Goal: Task Accomplishment & Management: Manage account settings

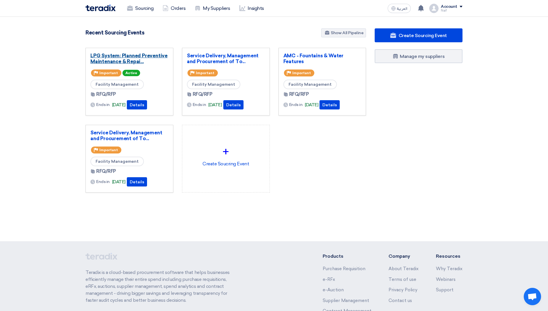
click at [101, 62] on link "LPG System: Planned Preventive Maintenance & Repai..." at bounding box center [129, 59] width 78 height 12
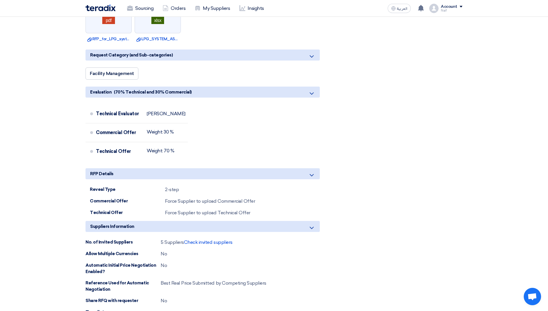
scroll to position [347, 0]
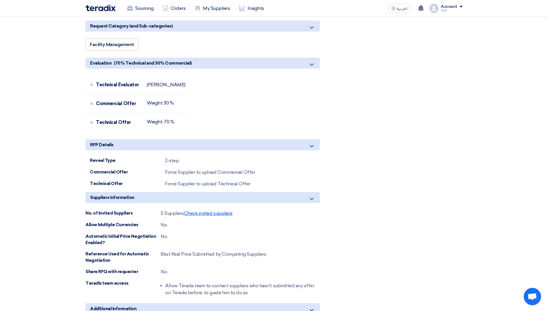
click at [211, 210] on span "Check invited suppliers" at bounding box center [208, 212] width 49 height 5
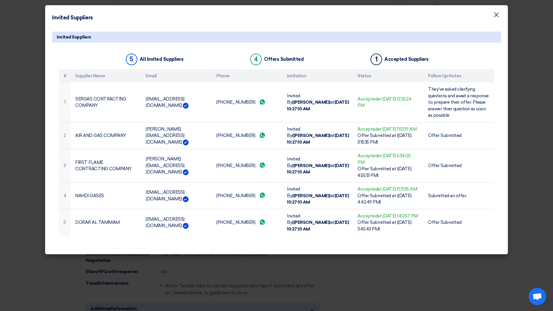
click at [497, 15] on span "×" at bounding box center [496, 16] width 6 height 12
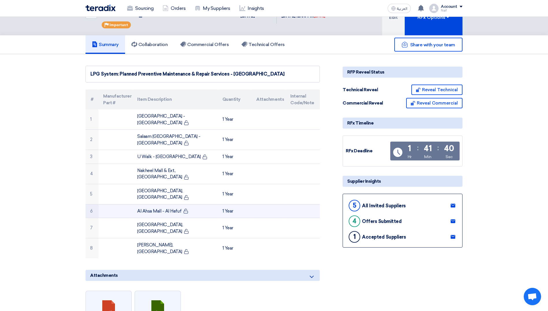
scroll to position [0, 0]
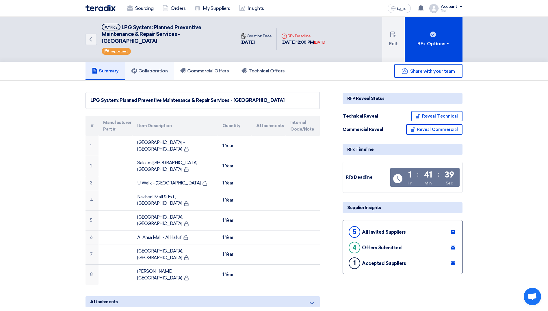
click at [155, 67] on link "Collaboration" at bounding box center [149, 71] width 49 height 19
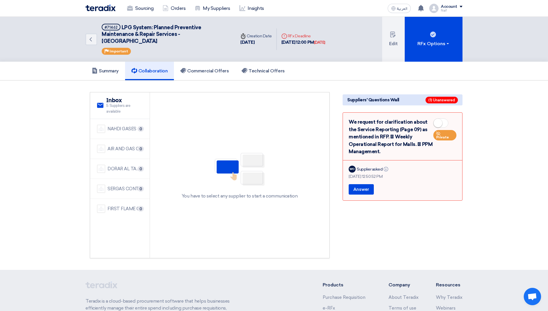
click at [217, 81] on section "service Inbox 5 Suppliers are available NAHDI GASES 0 AIR AND GAS COMPANY 0" at bounding box center [274, 174] width 548 height 189
click at [215, 64] on link "Commercial Offers" at bounding box center [204, 71] width 61 height 19
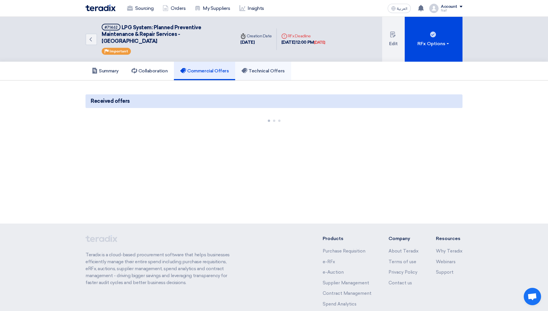
click at [256, 70] on h5 "Technical Offers" at bounding box center [263, 71] width 43 height 6
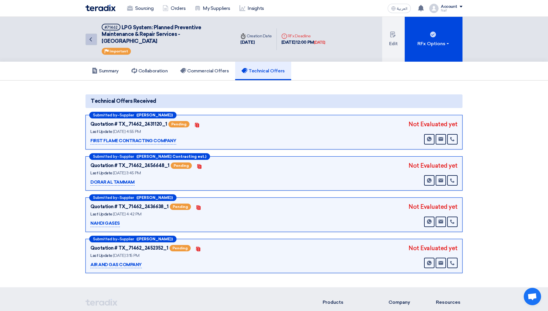
click at [89, 37] on icon "Back" at bounding box center [90, 39] width 7 height 7
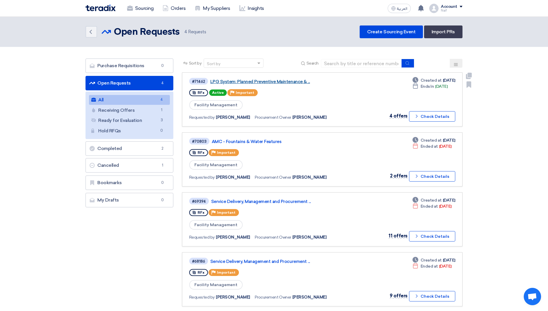
click at [275, 83] on link "LPG System: Planned Preventive Maintenance & ..." at bounding box center [282, 81] width 145 height 5
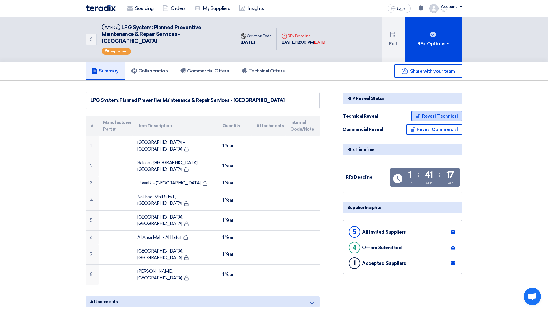
click at [437, 114] on button "Reveal Technical" at bounding box center [437, 116] width 51 height 10
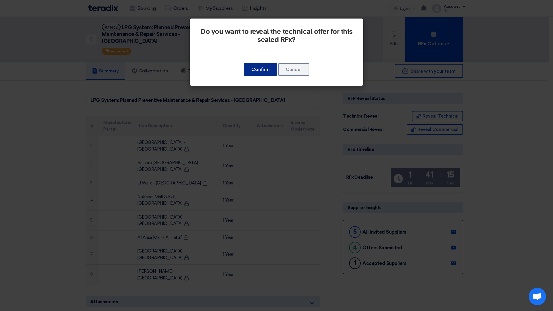
click at [258, 66] on button "Confirm" at bounding box center [260, 69] width 33 height 13
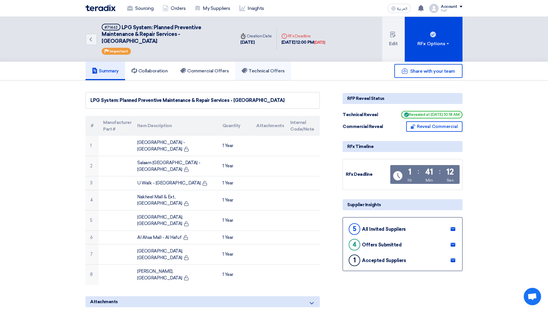
click at [261, 72] on h5 "Technical Offers" at bounding box center [263, 71] width 43 height 6
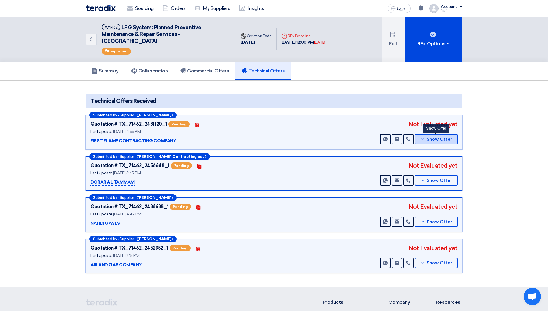
click at [442, 140] on span "Show Offer" at bounding box center [439, 139] width 25 height 4
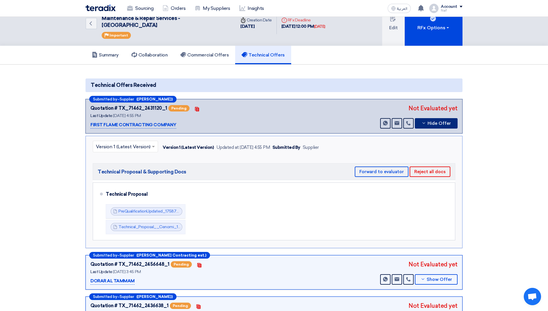
scroll to position [29, 0]
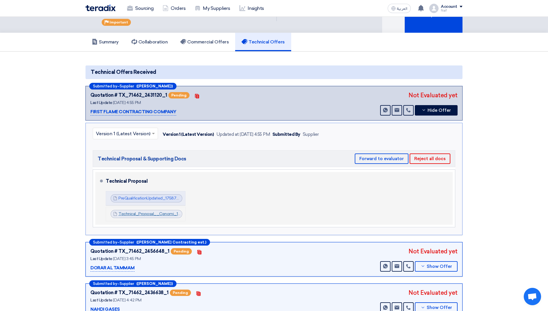
click at [147, 214] on link "Technical_Proposal__Cenomi_1758721867904.pdf" at bounding box center [166, 213] width 95 height 5
click at [153, 199] on link "PreQualificationUpdated_1758721748176.pdf" at bounding box center [160, 197] width 82 height 5
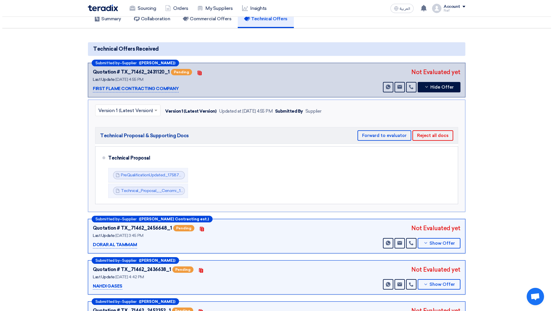
scroll to position [87, 0]
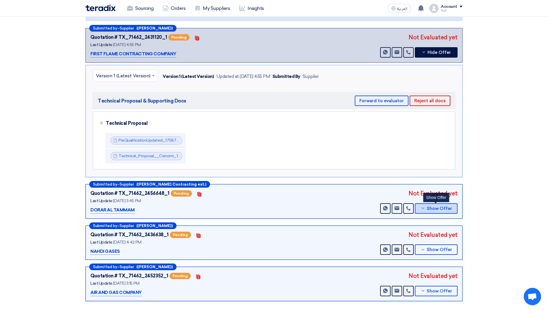
click at [425, 210] on button "Show Offer" at bounding box center [436, 208] width 43 height 10
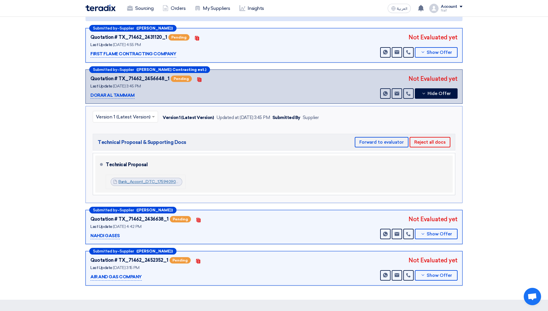
click at [152, 183] on link "Bank_Accont_DTC_1759409066908.pdf" at bounding box center [157, 181] width 77 height 5
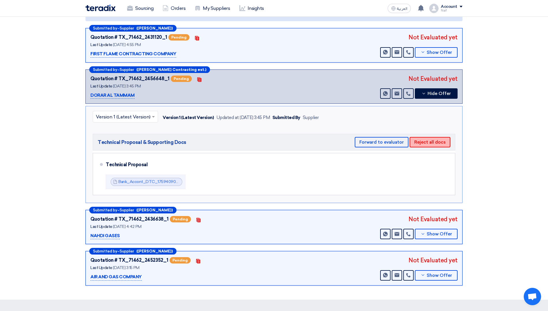
click at [432, 145] on button "Reject all docs" at bounding box center [430, 142] width 41 height 10
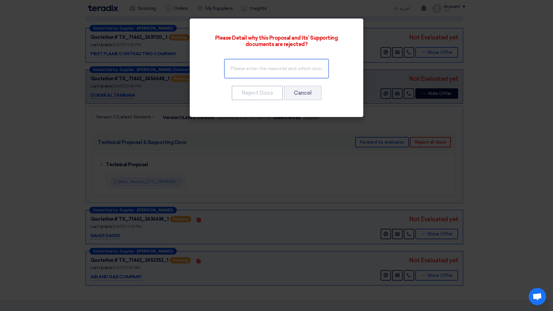
click at [266, 75] on input "text" at bounding box center [276, 68] width 104 height 19
type input "p"
drag, startPoint x: 283, startPoint y: 69, endPoint x: 325, endPoint y: 68, distance: 41.6
click at [325, 68] on input "Please" at bounding box center [276, 68] width 104 height 19
click at [310, 69] on input "Please" at bounding box center [276, 68] width 104 height 19
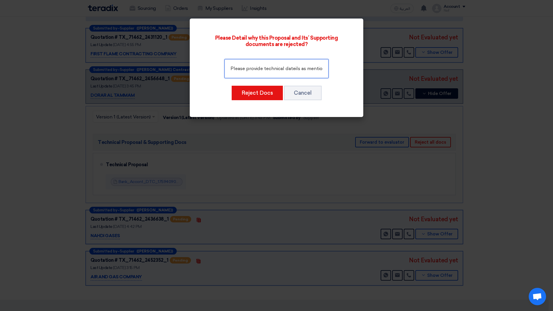
scroll to position [0, 58]
drag, startPoint x: 308, startPoint y: 69, endPoint x: 342, endPoint y: 72, distance: 34.8
click at [342, 72] on div "Please provide technical dateils as mentioned in the RFP docmewnt" at bounding box center [276, 69] width 141 height 24
click at [277, 63] on input "Please provide technical dateils as mentioned in the RFP docmewnt" at bounding box center [276, 68] width 104 height 19
click at [315, 69] on input "Please provide technical dateils as mentioned in the RFP docmewnt" at bounding box center [276, 68] width 104 height 19
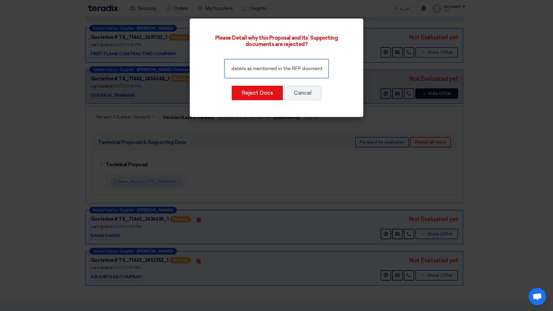
scroll to position [0, 54]
click at [301, 68] on input "Please provide technical dateils as mentioned in the RFP docment" at bounding box center [276, 68] width 104 height 19
click at [314, 69] on input "Please provide technical dateils as mentioned in the RFP docment" at bounding box center [276, 68] width 104 height 19
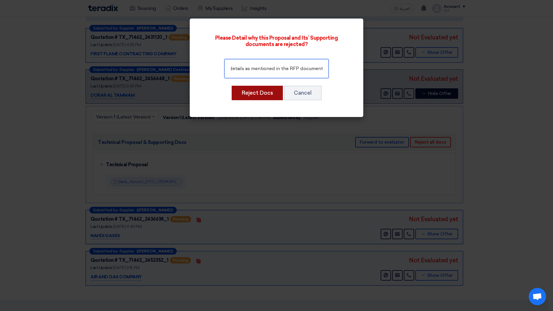
type input "Please provide technical details as mentioned in the RFP document"
click at [260, 94] on button "Reject Docs" at bounding box center [257, 93] width 51 height 14
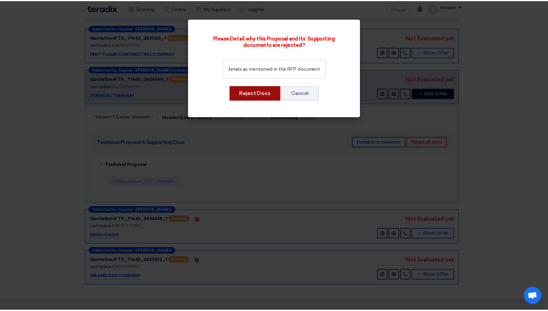
scroll to position [0, 0]
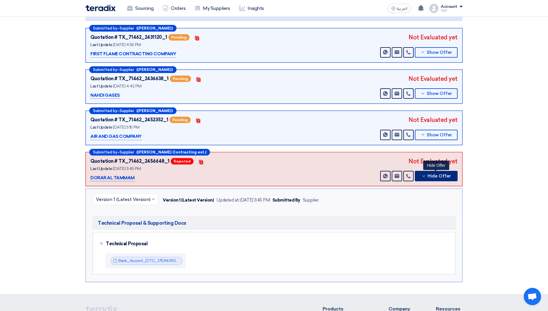
click at [445, 179] on button "Hide Offer" at bounding box center [436, 176] width 43 height 10
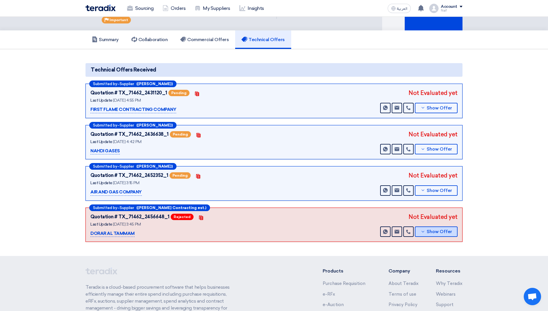
scroll to position [29, 0]
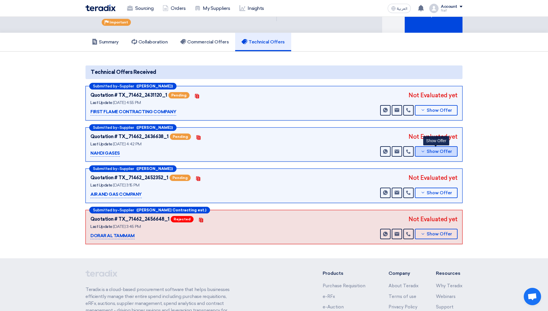
click at [434, 154] on button "Show Offer" at bounding box center [436, 151] width 43 height 10
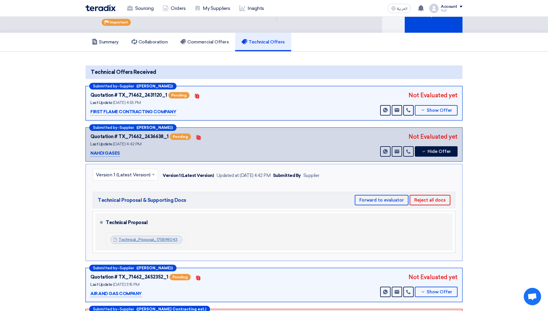
click at [161, 238] on link "Technical_Proposal_1758980436079.pdf" at bounding box center [157, 239] width 76 height 5
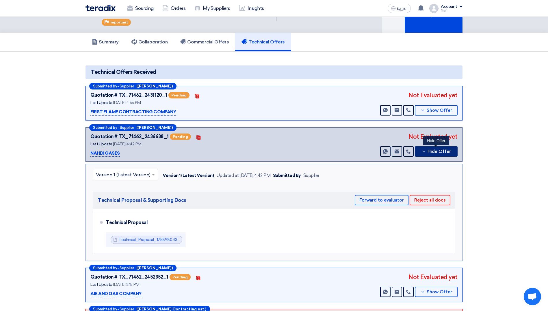
click at [435, 147] on button "Hide Offer" at bounding box center [436, 151] width 43 height 10
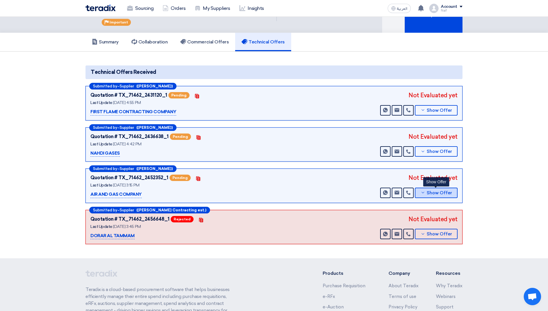
click at [431, 191] on span "Show Offer" at bounding box center [439, 193] width 25 height 4
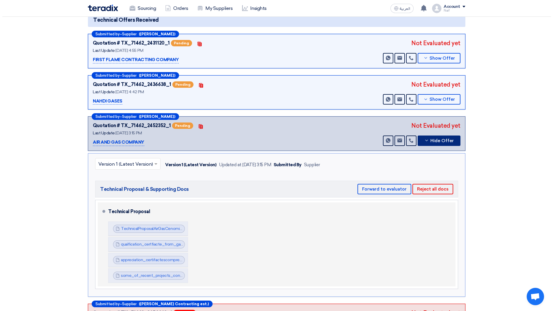
scroll to position [145, 0]
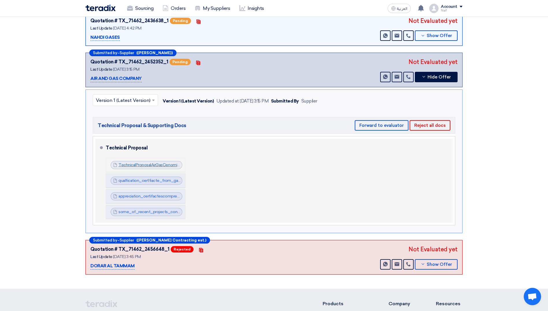
click at [147, 166] on link "TechnicalProposalAirGasCenomi_1759320644782.pdf" at bounding box center [168, 164] width 99 height 5
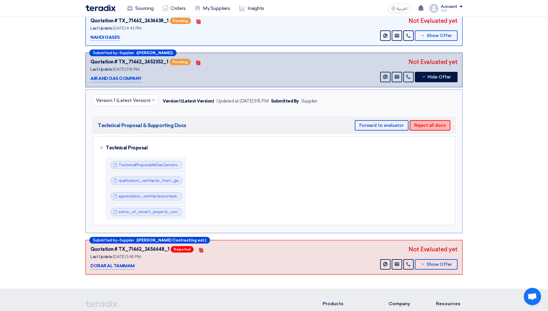
click at [421, 126] on button "Reject all docs" at bounding box center [430, 125] width 41 height 10
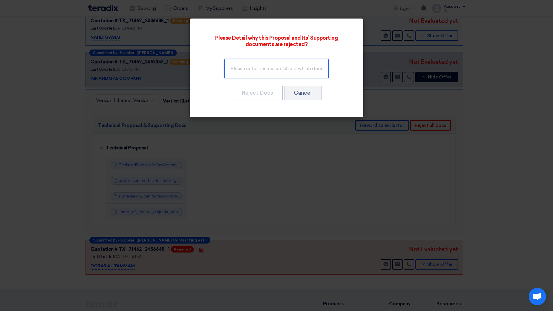
click at [293, 70] on input "text" at bounding box center [276, 68] width 104 height 19
click at [317, 69] on input "Please remove the price in Page 155." at bounding box center [276, 68] width 104 height 19
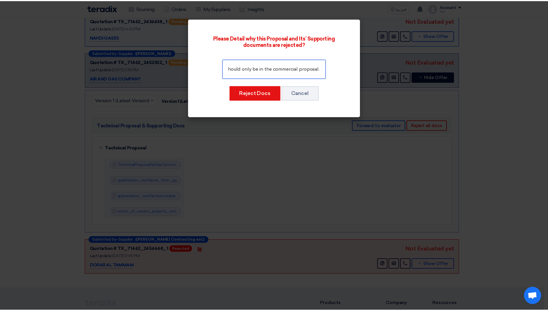
scroll to position [0, 0]
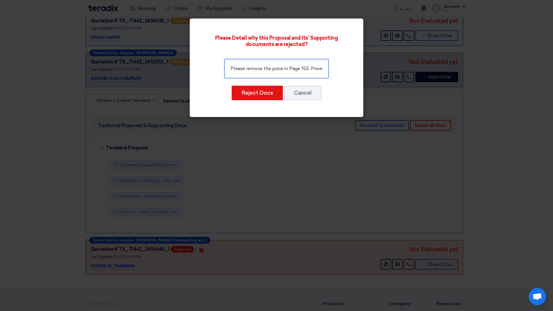
drag, startPoint x: 287, startPoint y: 70, endPoint x: 197, endPoint y: 67, distance: 90.3
click at [197, 67] on div "Please Detail why this Proposal and Its’ Supporting documents are rejected? Ple…" at bounding box center [277, 67] width 160 height 84
click at [277, 69] on input "Please remove the price in Page 155. Prices should only be in the commercial pr…" at bounding box center [276, 68] width 104 height 19
click at [281, 68] on input "Please remove the price in Page 155. Prices should only be in the commercial pr…" at bounding box center [276, 68] width 104 height 19
type input "Please remove the prices in Page 155. Prices should only be in the commercial p…"
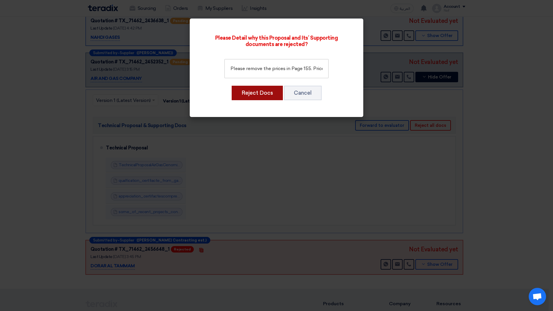
click at [254, 95] on button "Reject Docs" at bounding box center [257, 93] width 51 height 14
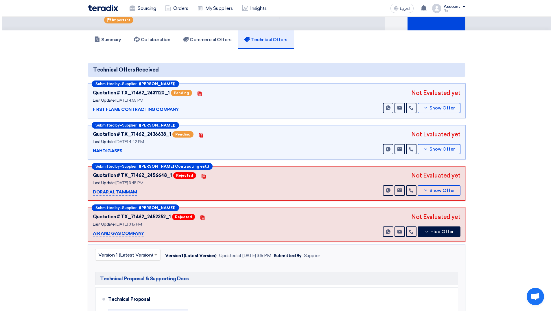
scroll to position [29, 0]
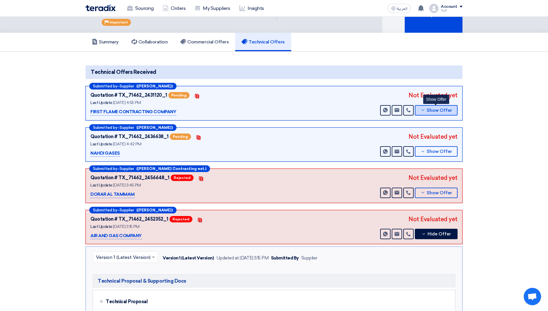
click at [444, 107] on button "Show Offer" at bounding box center [436, 110] width 43 height 10
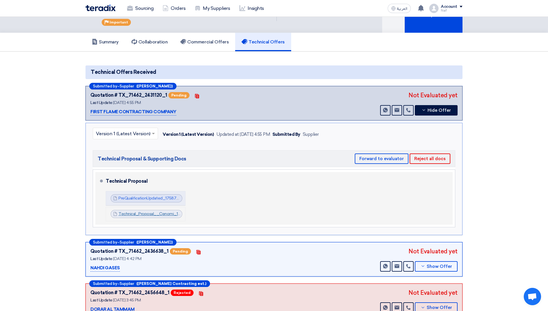
click at [145, 212] on link "Technical_Proposal__Cenomi_1758721867904.pdf" at bounding box center [166, 213] width 95 height 5
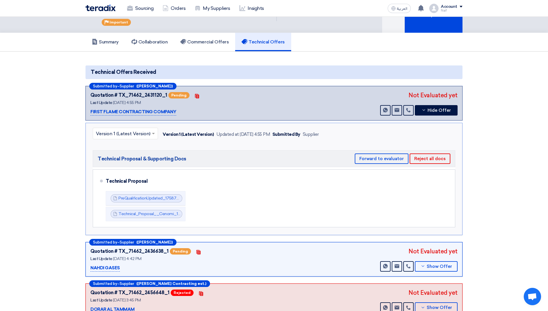
click at [440, 151] on h5 "Technical Proposal & Supporting Docs Forward to evaluator Reject all docs" at bounding box center [274, 158] width 363 height 17
click at [434, 157] on button "Reject all docs" at bounding box center [430, 158] width 41 height 10
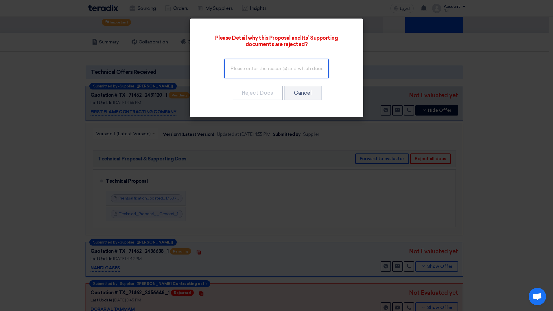
click at [271, 66] on input "text" at bounding box center [276, 68] width 104 height 19
type input "Please provide a clear scope of work as it is not mentioned in your Tech. propo…"
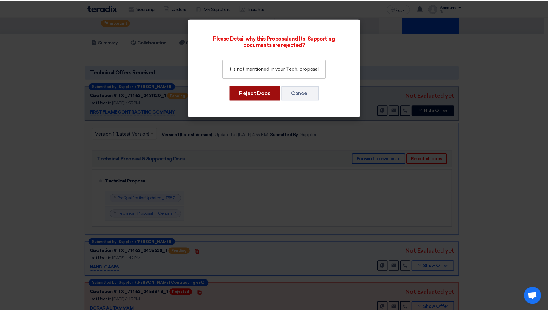
scroll to position [0, 0]
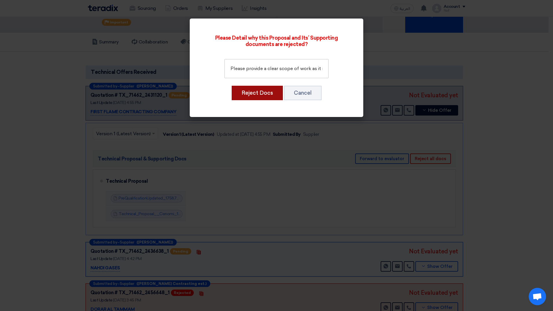
click at [255, 93] on button "Reject Docs" at bounding box center [257, 93] width 51 height 14
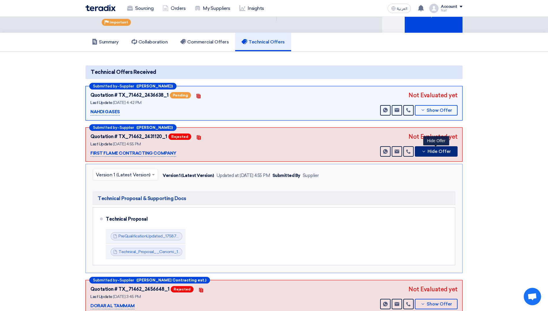
click at [424, 151] on icon at bounding box center [424, 151] width 5 height 5
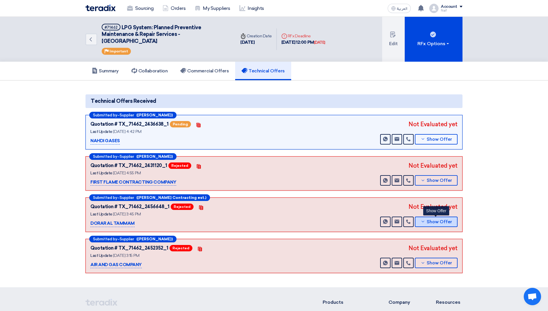
click at [443, 218] on button "Show Offer" at bounding box center [436, 221] width 43 height 10
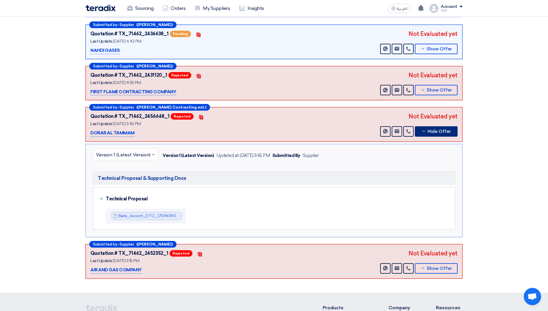
scroll to position [145, 0]
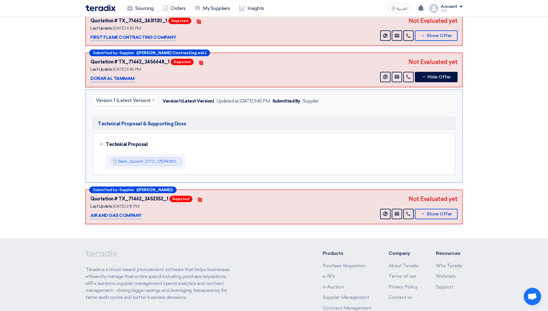
click at [142, 104] on input "text" at bounding box center [122, 101] width 53 height 10
click at [143, 103] on input "text" at bounding box center [122, 101] width 53 height 10
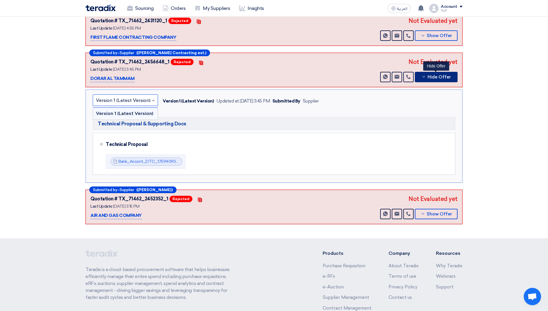
click at [437, 80] on button "Hide Offer" at bounding box center [436, 77] width 43 height 10
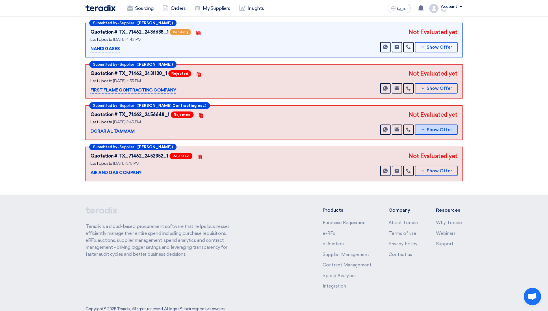
scroll to position [78, 0]
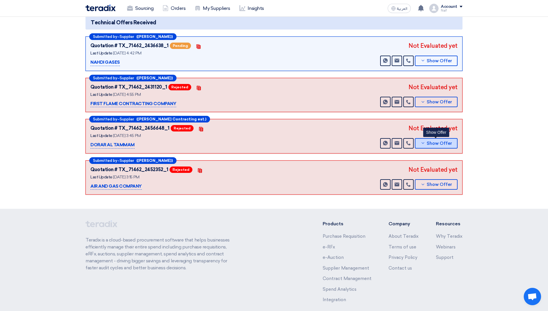
click at [443, 143] on span "Show Offer" at bounding box center [439, 143] width 25 height 4
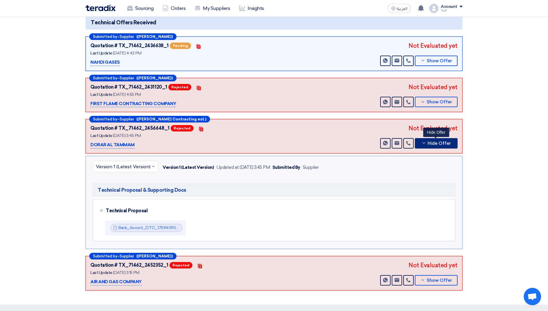
click at [437, 138] on button "Hide Offer" at bounding box center [436, 143] width 43 height 10
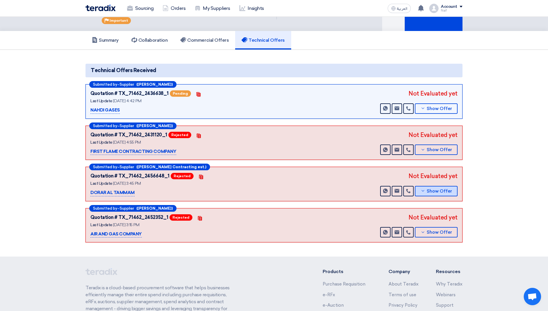
scroll to position [21, 0]
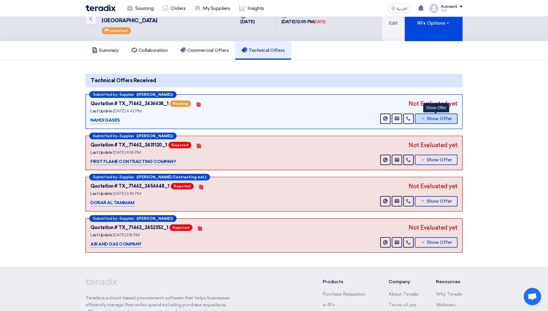
click at [434, 118] on span "Show Offer" at bounding box center [439, 119] width 25 height 4
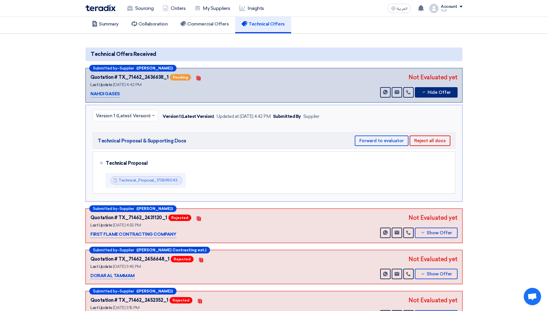
scroll to position [58, 0]
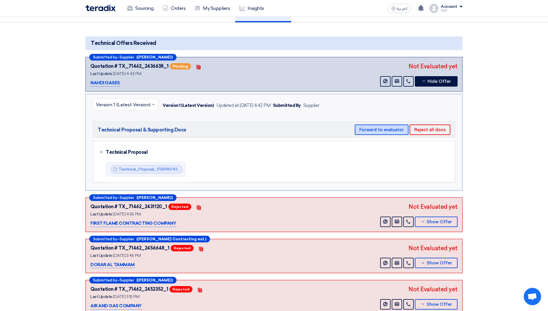
click at [376, 128] on button "Forward to evaluator" at bounding box center [382, 129] width 54 height 10
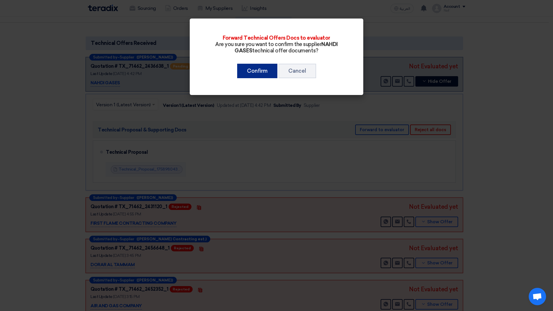
click at [265, 73] on button "Confirm" at bounding box center [257, 71] width 40 height 14
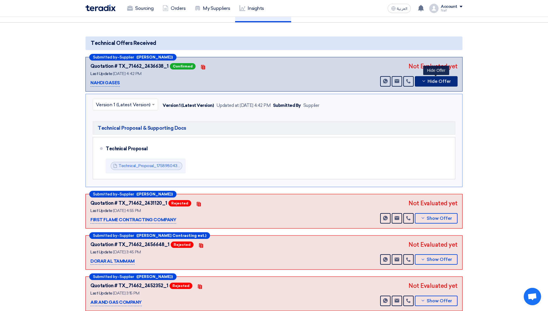
click at [428, 83] on button "Hide Offer" at bounding box center [436, 81] width 43 height 10
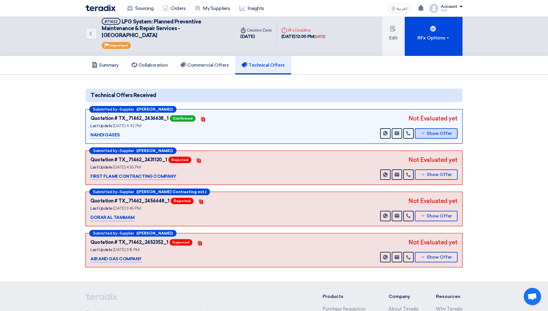
scroll to position [0, 0]
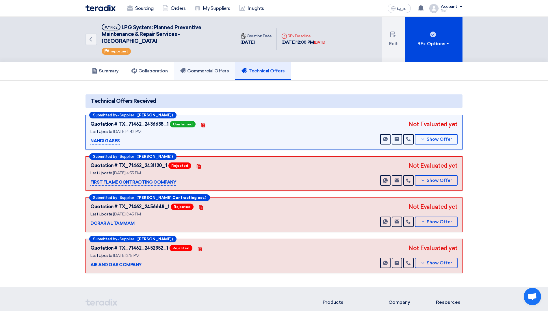
click at [206, 76] on link "Commercial Offers" at bounding box center [204, 71] width 61 height 19
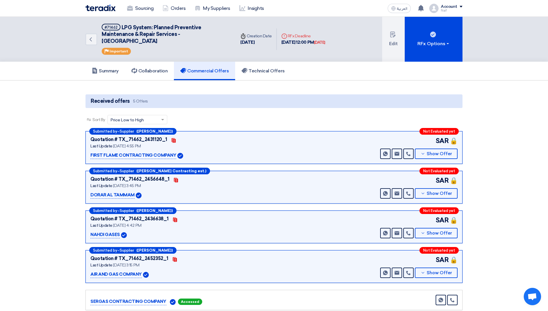
click at [125, 117] on span "Price Low to High" at bounding box center [127, 120] width 33 height 6
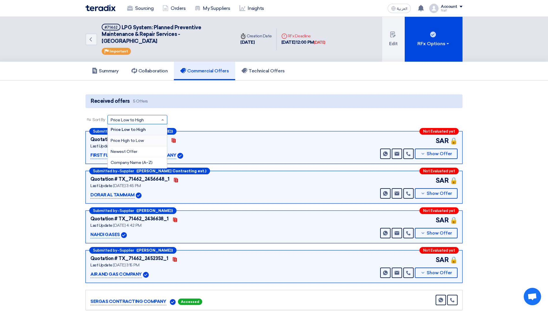
click at [127, 141] on span "Price High to Low" at bounding box center [127, 140] width 33 height 5
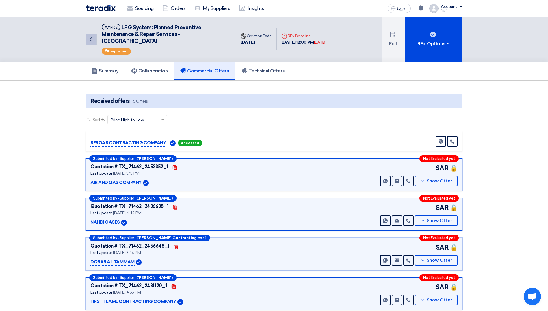
click at [93, 41] on icon "Back" at bounding box center [90, 39] width 7 height 7
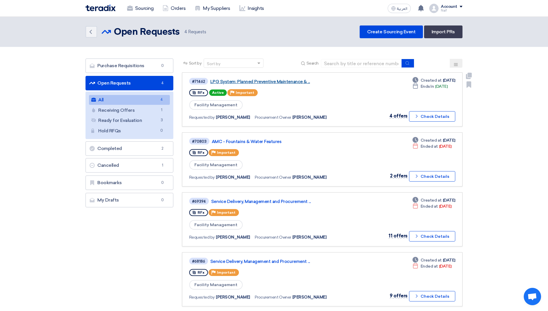
click at [279, 84] on link "LPG System: Planned Preventive Maintenance & ..." at bounding box center [282, 81] width 145 height 5
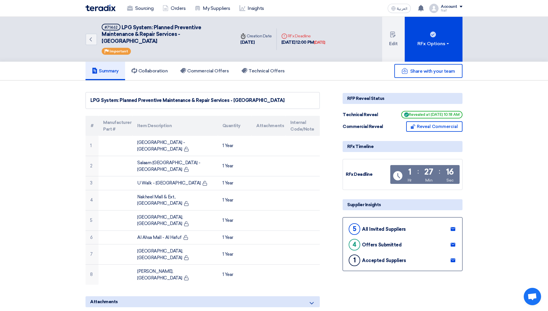
click at [91, 37] on use at bounding box center [91, 39] width 2 height 4
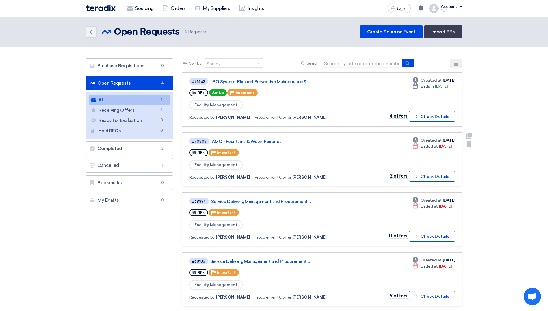
click at [256, 144] on div "#70803 AMC - Fountains & Water Features" at bounding box center [273, 141] width 168 height 8
click at [256, 141] on link "AMC - Fountains & Water Features" at bounding box center [284, 141] width 145 height 5
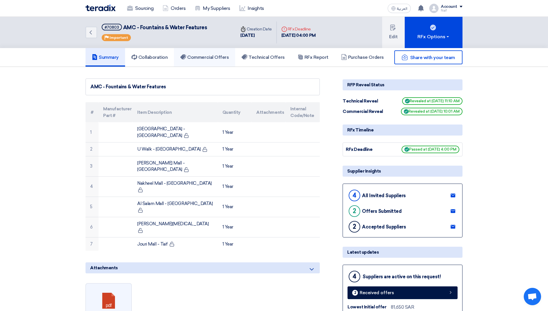
click at [219, 61] on link "Commercial Offers" at bounding box center [204, 57] width 61 height 19
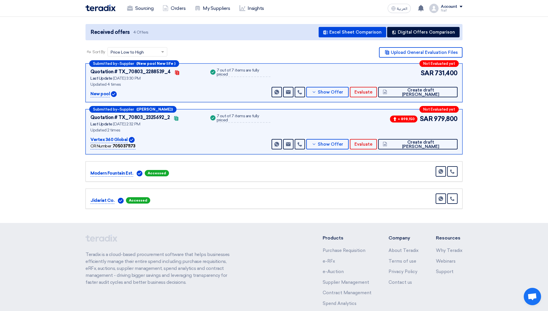
scroll to position [58, 0]
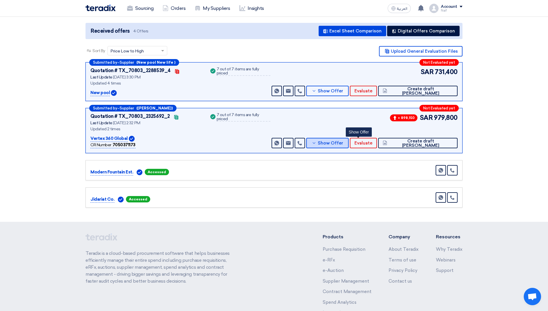
click at [349, 146] on button "Show Offer" at bounding box center [327, 143] width 42 height 10
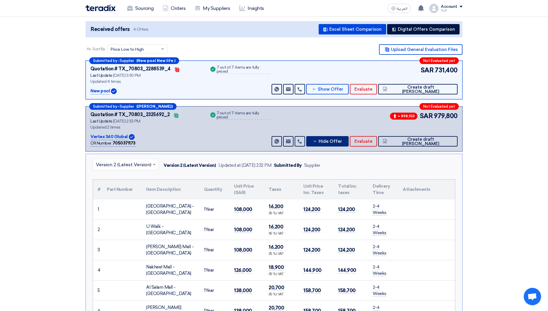
scroll to position [202, 0]
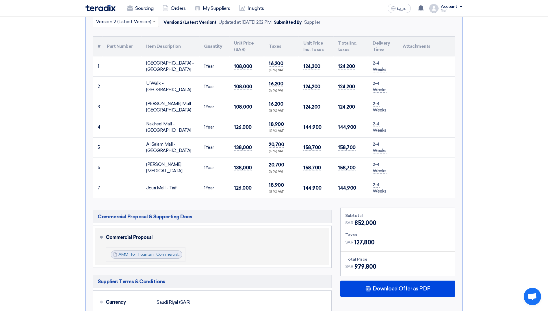
click at [158, 254] on link "AMC_for_Fountain_Commercial_Proposal_1756017483287.pdf" at bounding box center [177, 254] width 117 height 5
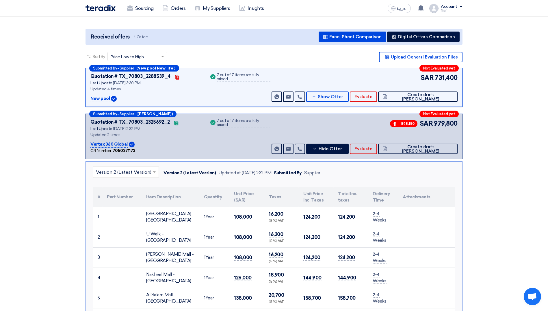
scroll to position [0, 0]
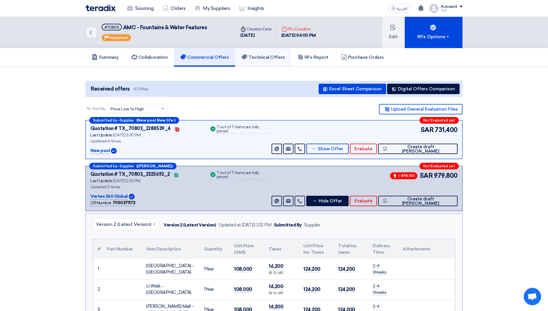
click at [261, 57] on h5 "Technical Offers" at bounding box center [263, 57] width 43 height 6
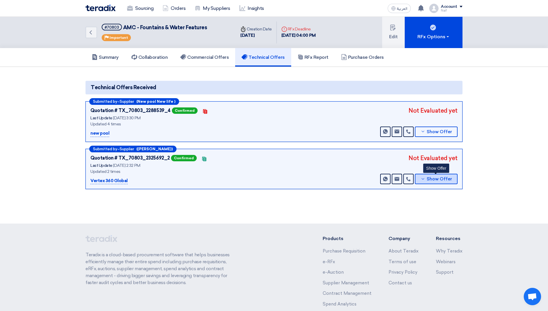
click at [452, 180] on button "Show Offer" at bounding box center [436, 178] width 43 height 10
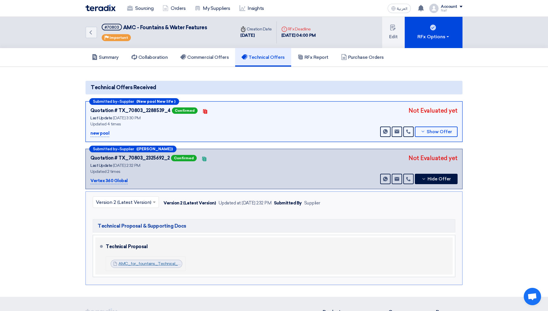
click at [149, 261] on link "AMC_for_fountains_Technical_Proposal_1756017496226.pdf" at bounding box center [176, 263] width 114 height 5
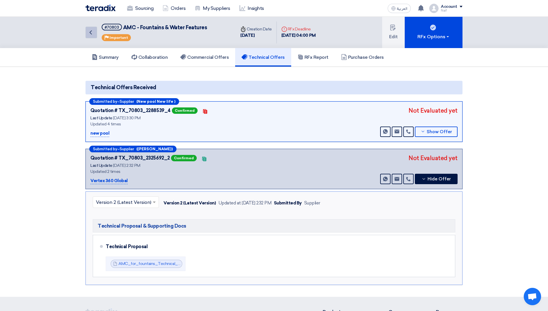
click at [89, 35] on icon "Back" at bounding box center [90, 32] width 7 height 7
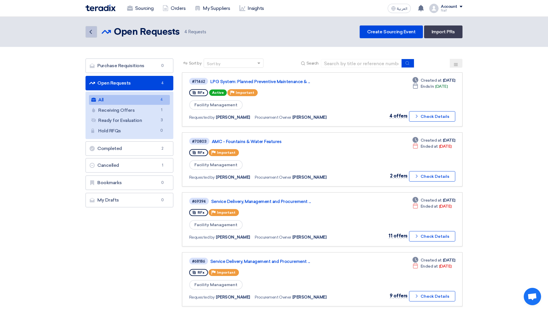
click at [93, 29] on icon "Back" at bounding box center [90, 31] width 7 height 7
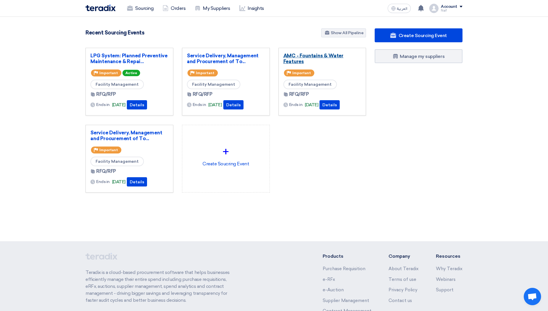
click at [315, 56] on link "AMC - Fountains & Water Features" at bounding box center [323, 59] width 78 height 12
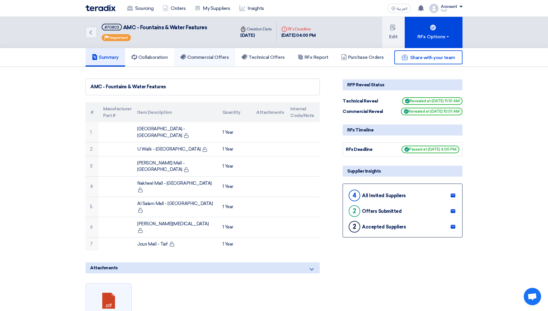
click at [199, 58] on h5 "Commercial Offers" at bounding box center [204, 57] width 49 height 6
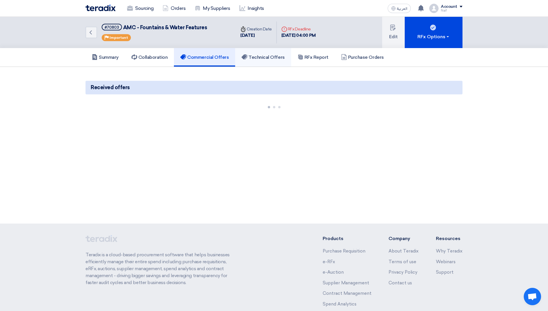
click at [286, 61] on link "Technical Offers" at bounding box center [263, 57] width 56 height 19
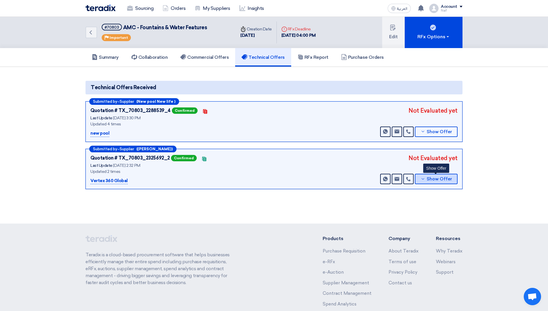
click at [441, 181] on span "Show Offer" at bounding box center [439, 179] width 25 height 4
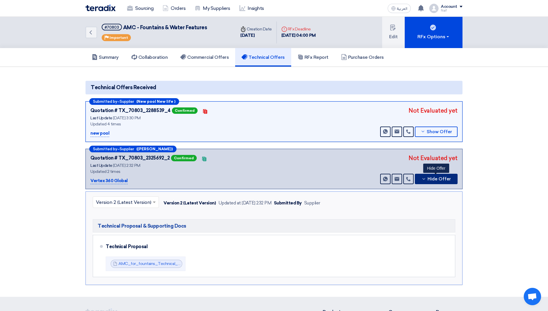
drag, startPoint x: 435, startPoint y: 176, endPoint x: 413, endPoint y: 166, distance: 23.9
click at [435, 177] on span "Hide Offer" at bounding box center [439, 179] width 23 height 4
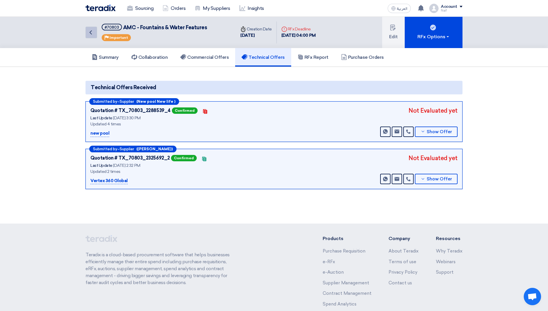
click at [90, 31] on icon "Back" at bounding box center [90, 32] width 7 height 7
